Goal: Information Seeking & Learning: Learn about a topic

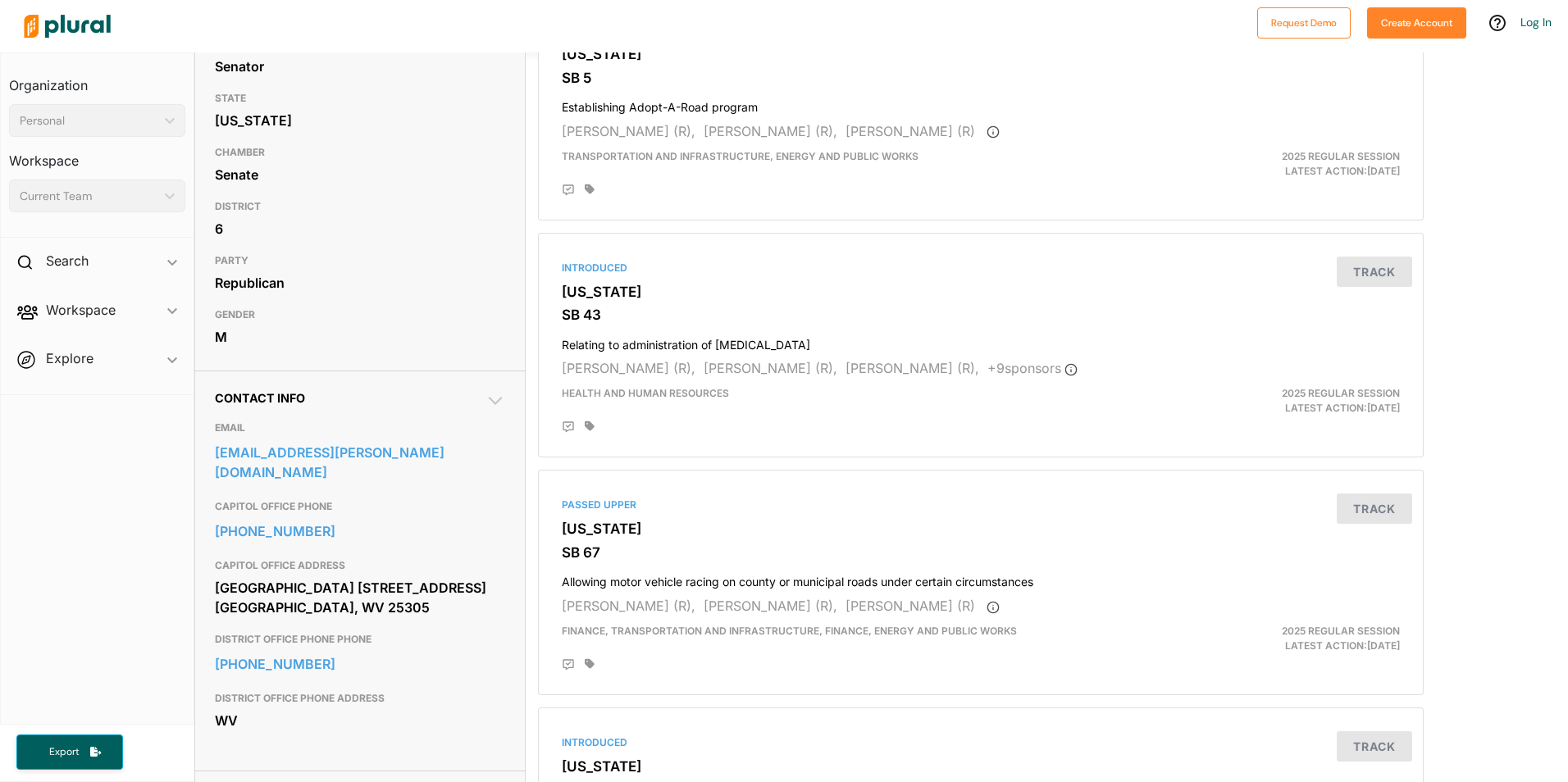
scroll to position [164, 0]
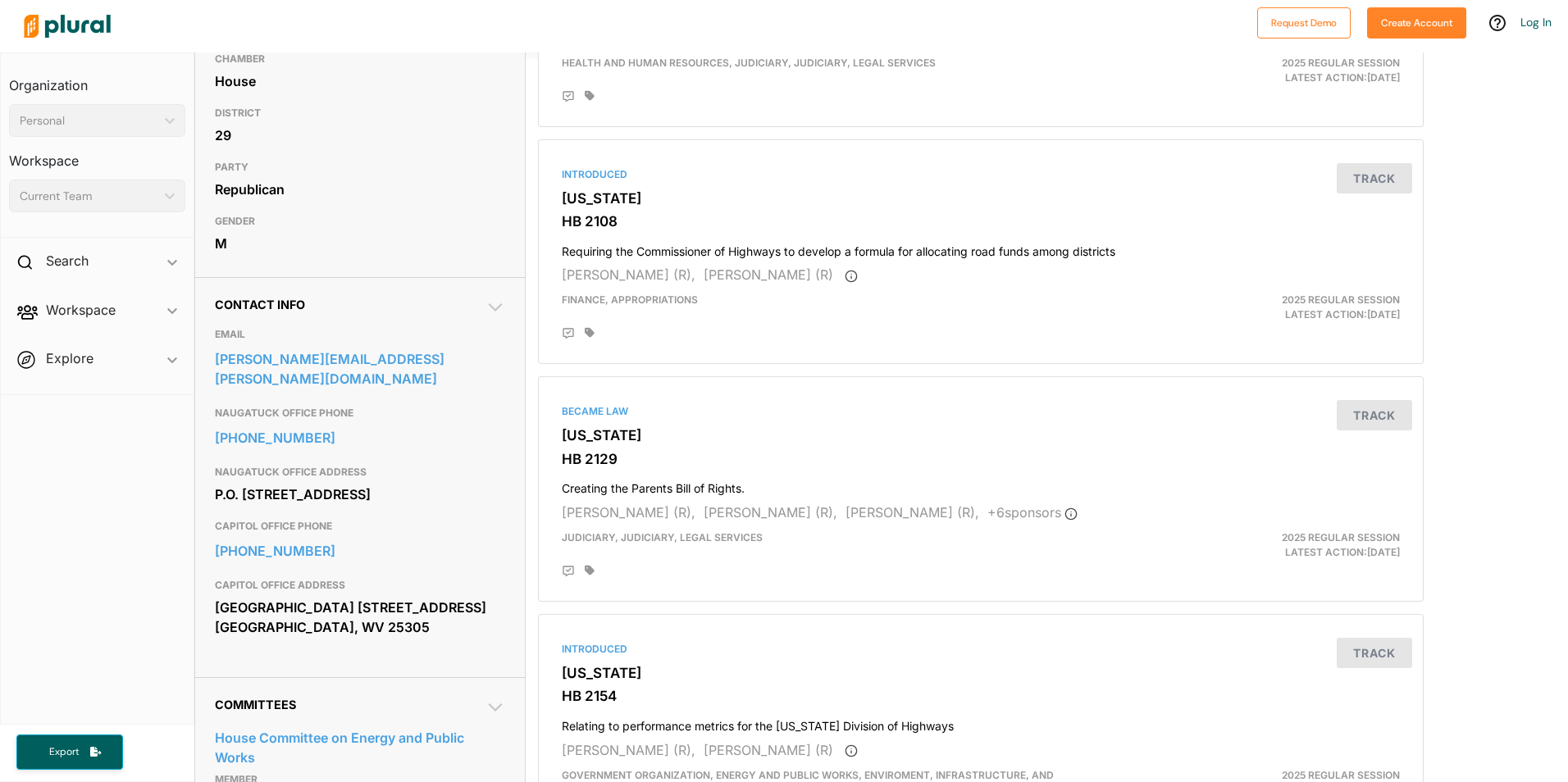
scroll to position [246, 0]
